Goal: Task Accomplishment & Management: Manage account settings

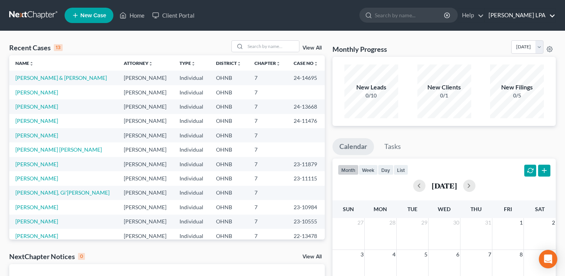
click at [546, 20] on link "[PERSON_NAME] LPA" at bounding box center [519, 15] width 71 height 14
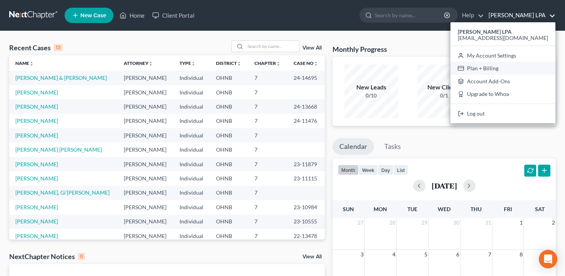
click at [516, 70] on link "Plan + Billing" at bounding box center [502, 68] width 105 height 13
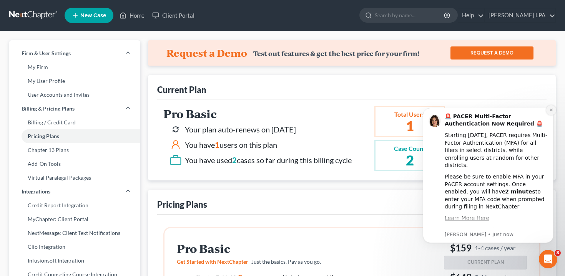
click at [549, 112] on icon "Dismiss notification" at bounding box center [551, 110] width 4 height 4
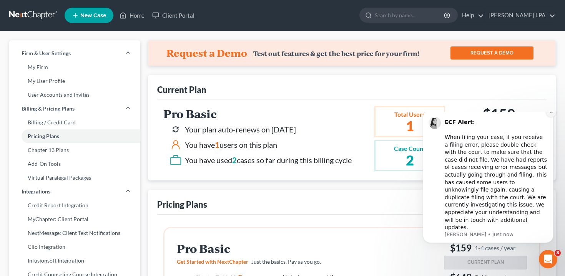
click at [550, 114] on icon "Dismiss notification" at bounding box center [551, 112] width 4 height 4
click at [552, 114] on icon "Dismiss notification" at bounding box center [551, 112] width 4 height 4
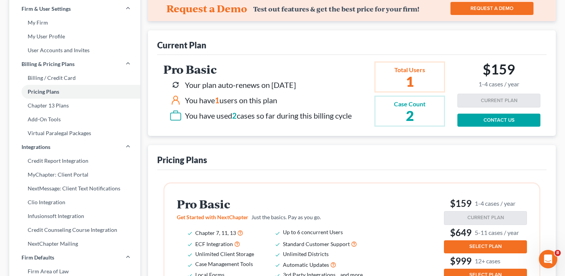
scroll to position [48, 0]
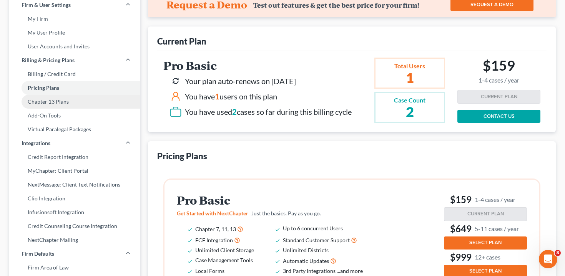
click at [54, 99] on link "Chapter 13 Plans" at bounding box center [74, 102] width 131 height 14
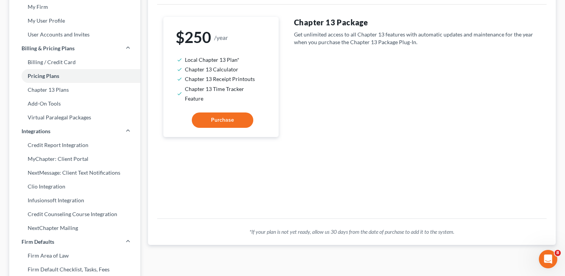
scroll to position [61, 0]
